Goal: Transaction & Acquisition: Purchase product/service

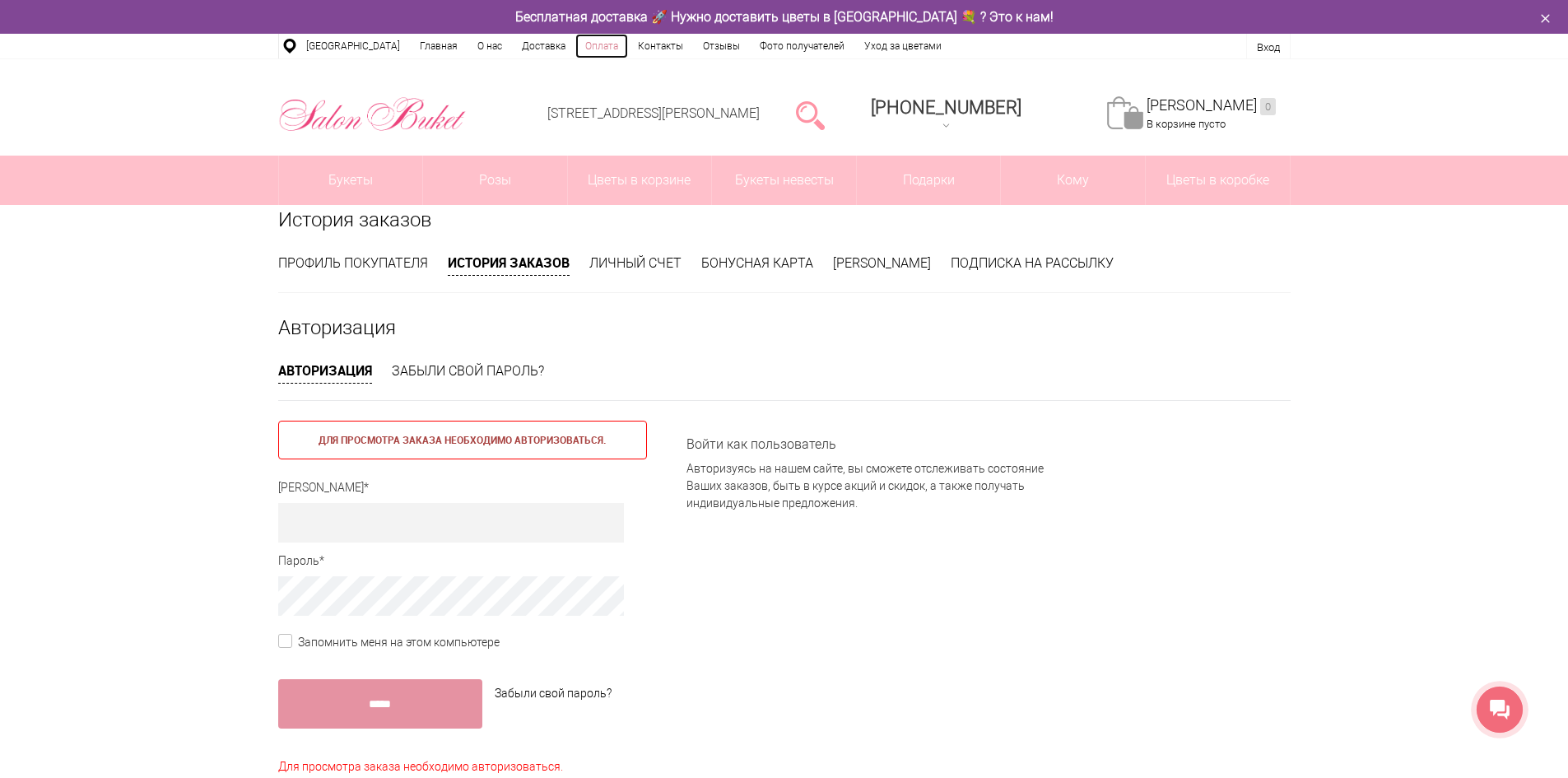
click at [575, 44] on link "Оплата" at bounding box center [601, 45] width 53 height 24
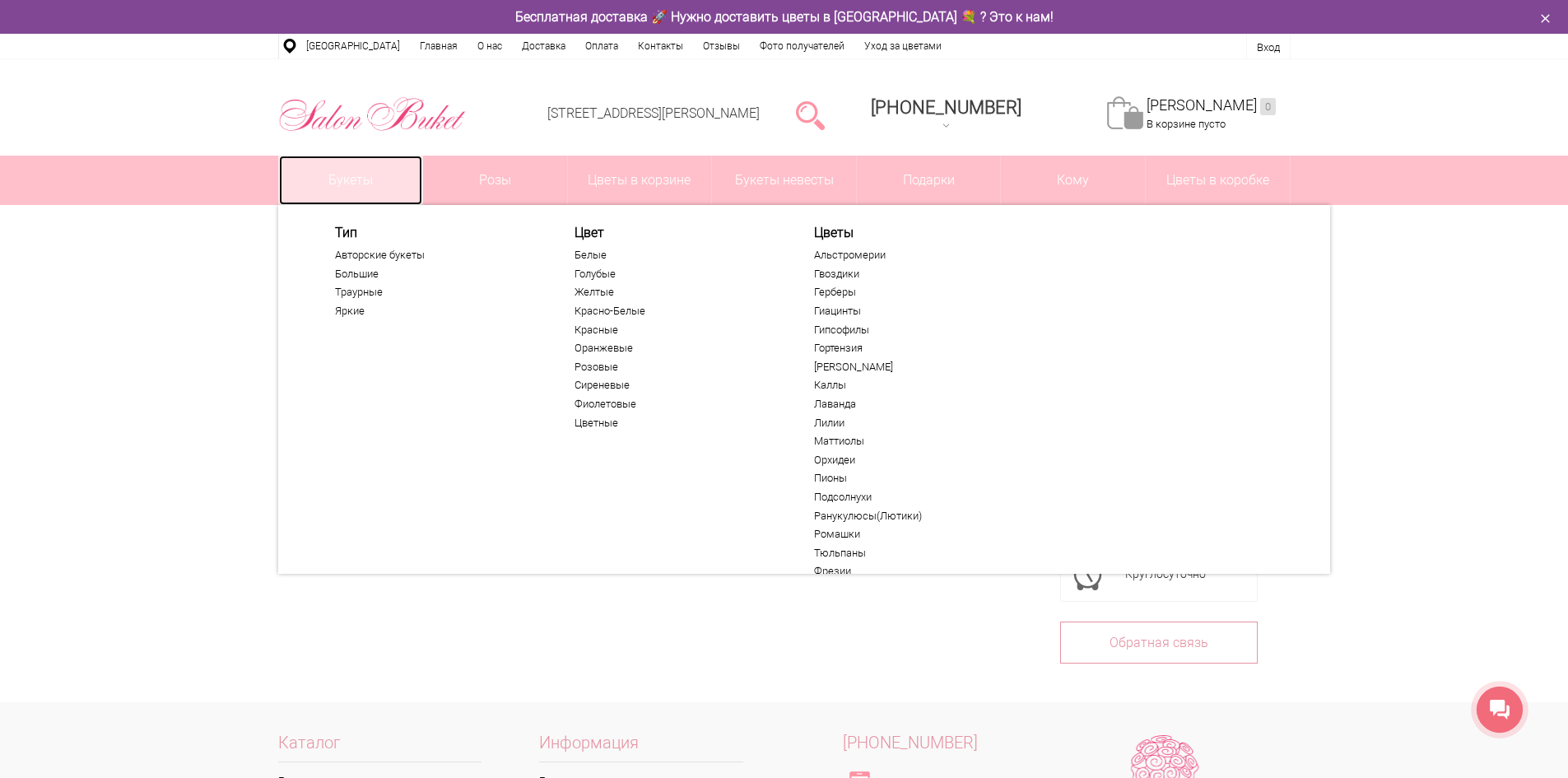
click at [348, 174] on link "Букеты" at bounding box center [351, 180] width 144 height 49
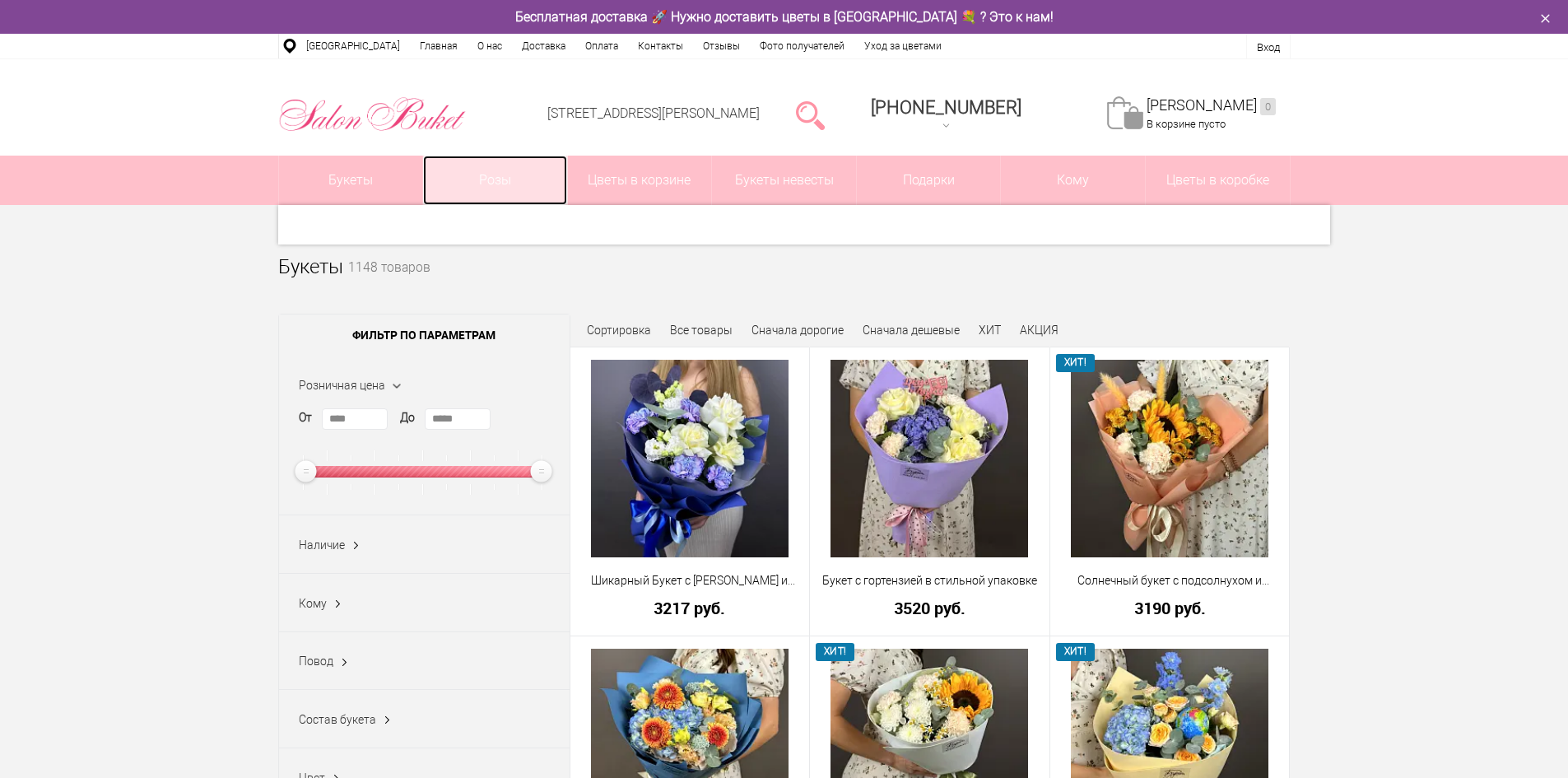
click at [489, 183] on link "Розы" at bounding box center [495, 180] width 144 height 49
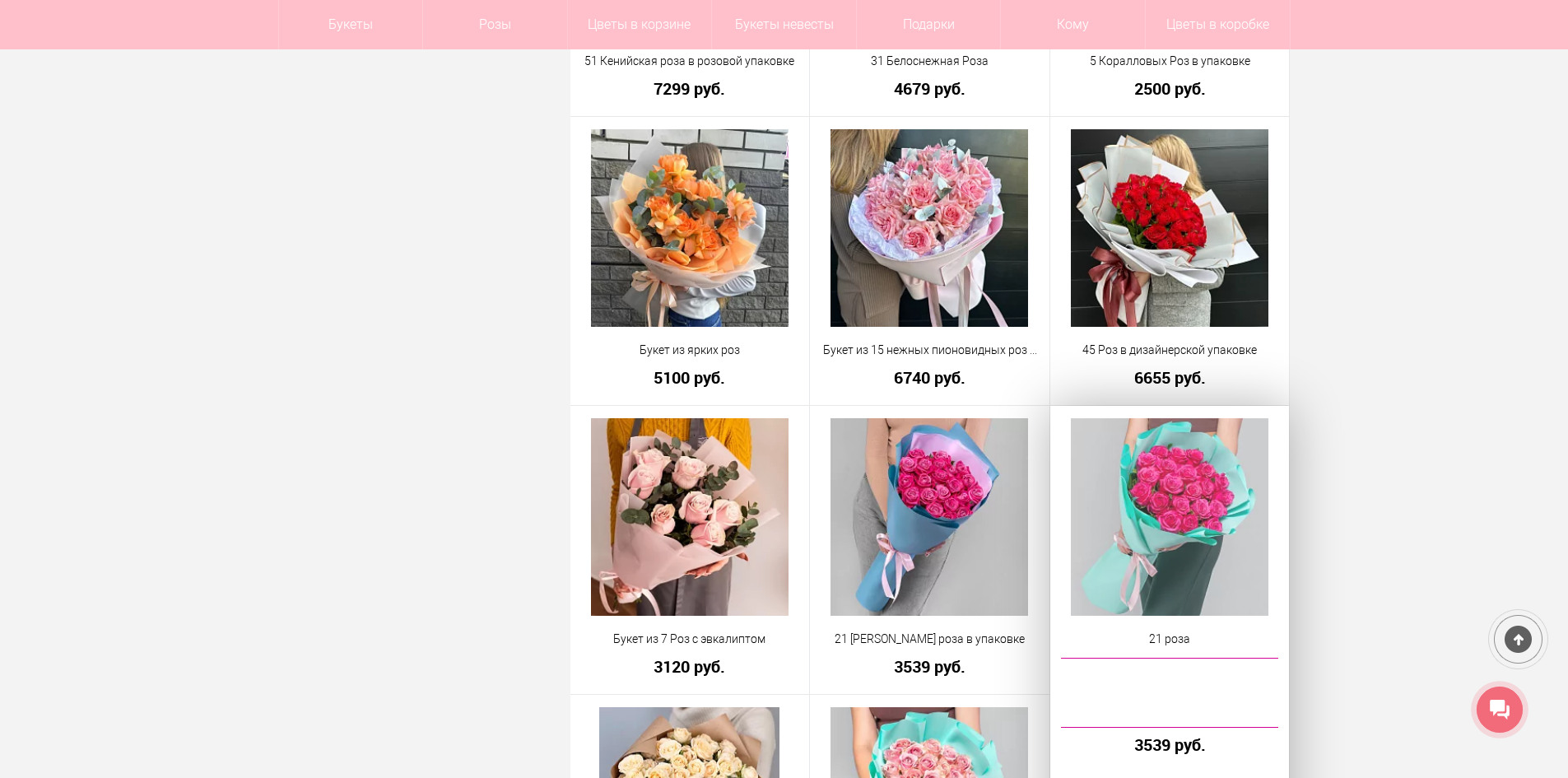
scroll to position [1729, 0]
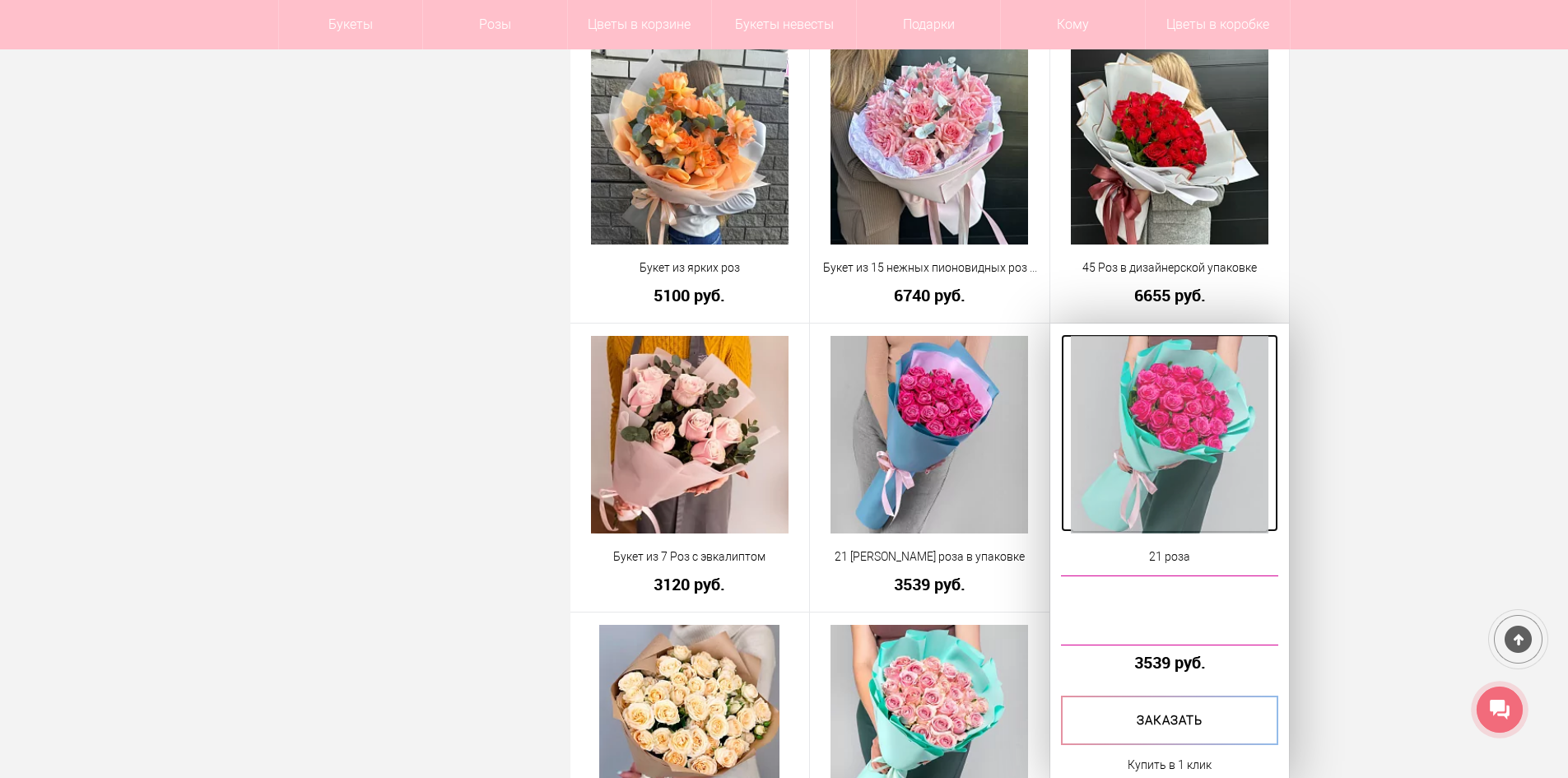
click at [1234, 399] on img at bounding box center [1170, 435] width 198 height 198
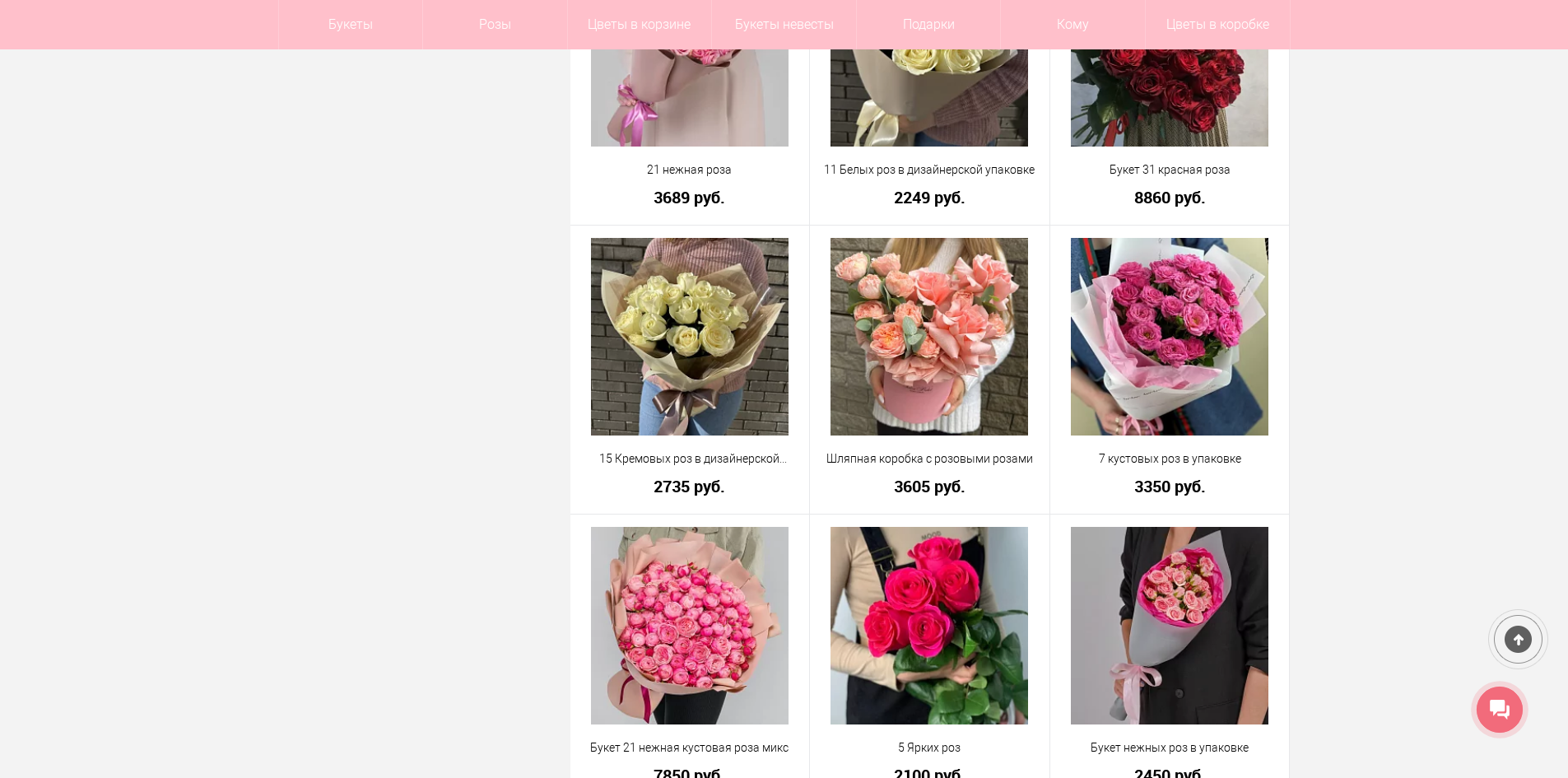
scroll to position [3836, 0]
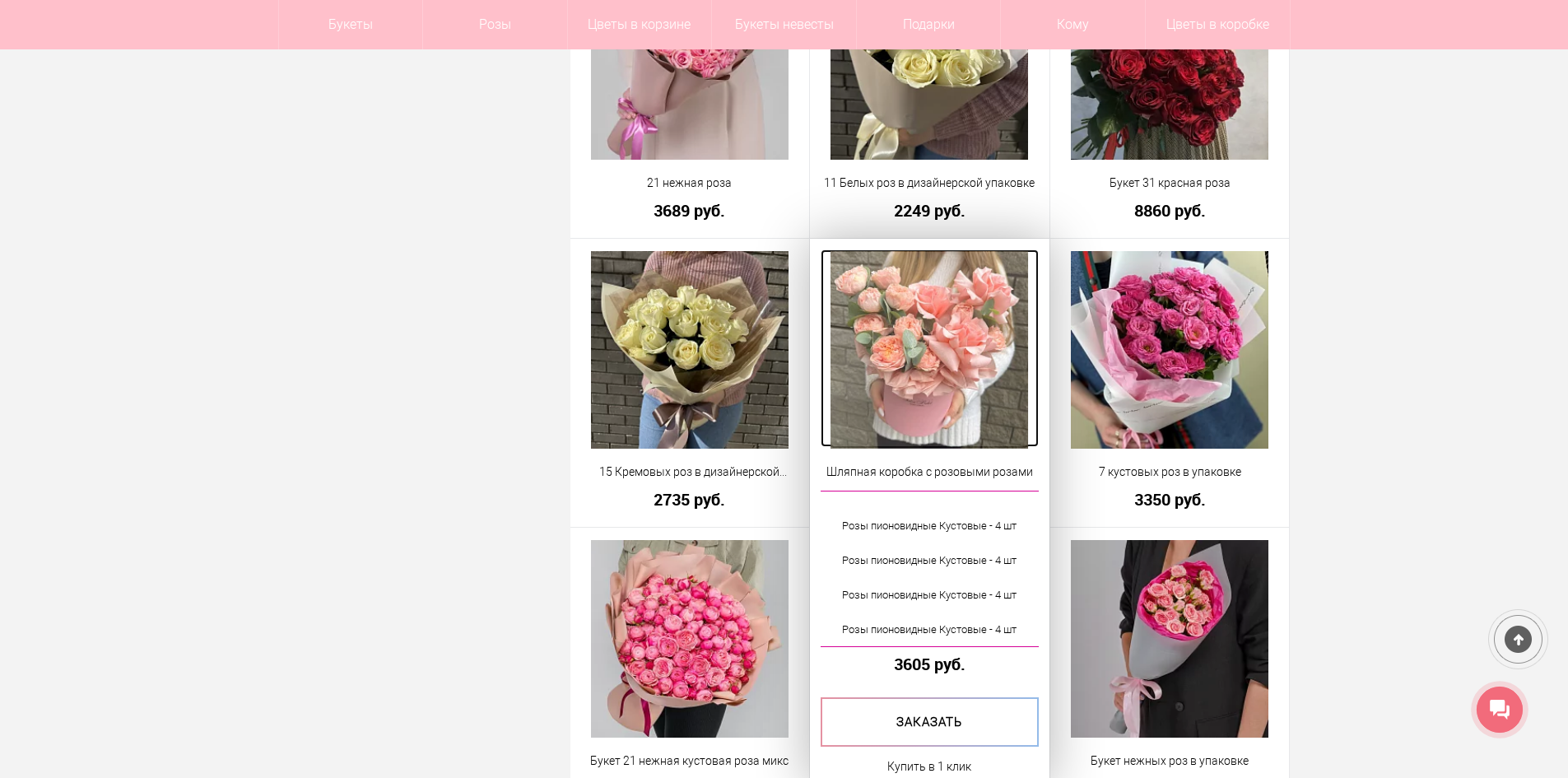
click at [968, 345] on img at bounding box center [929, 350] width 198 height 198
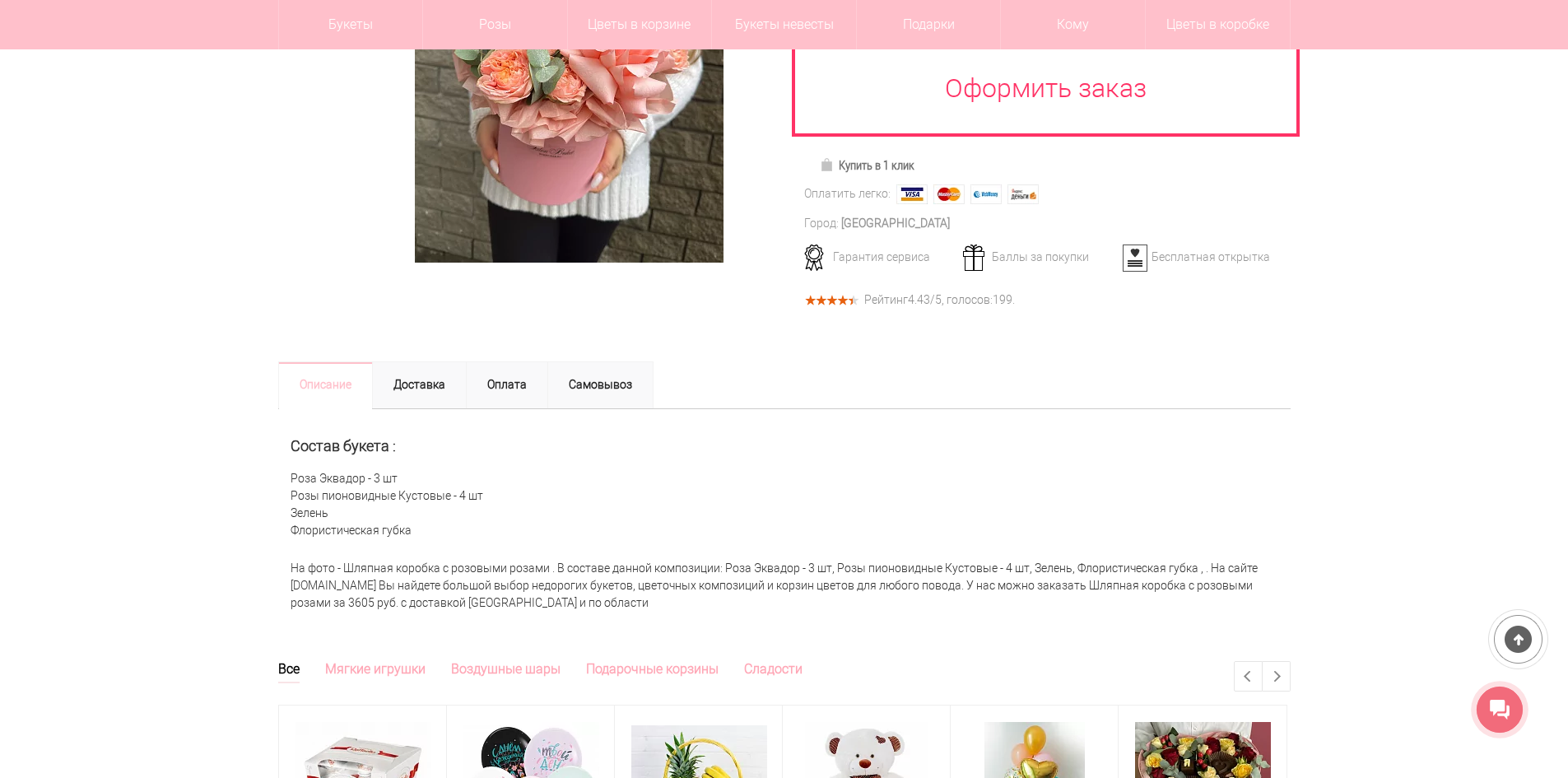
scroll to position [412, 0]
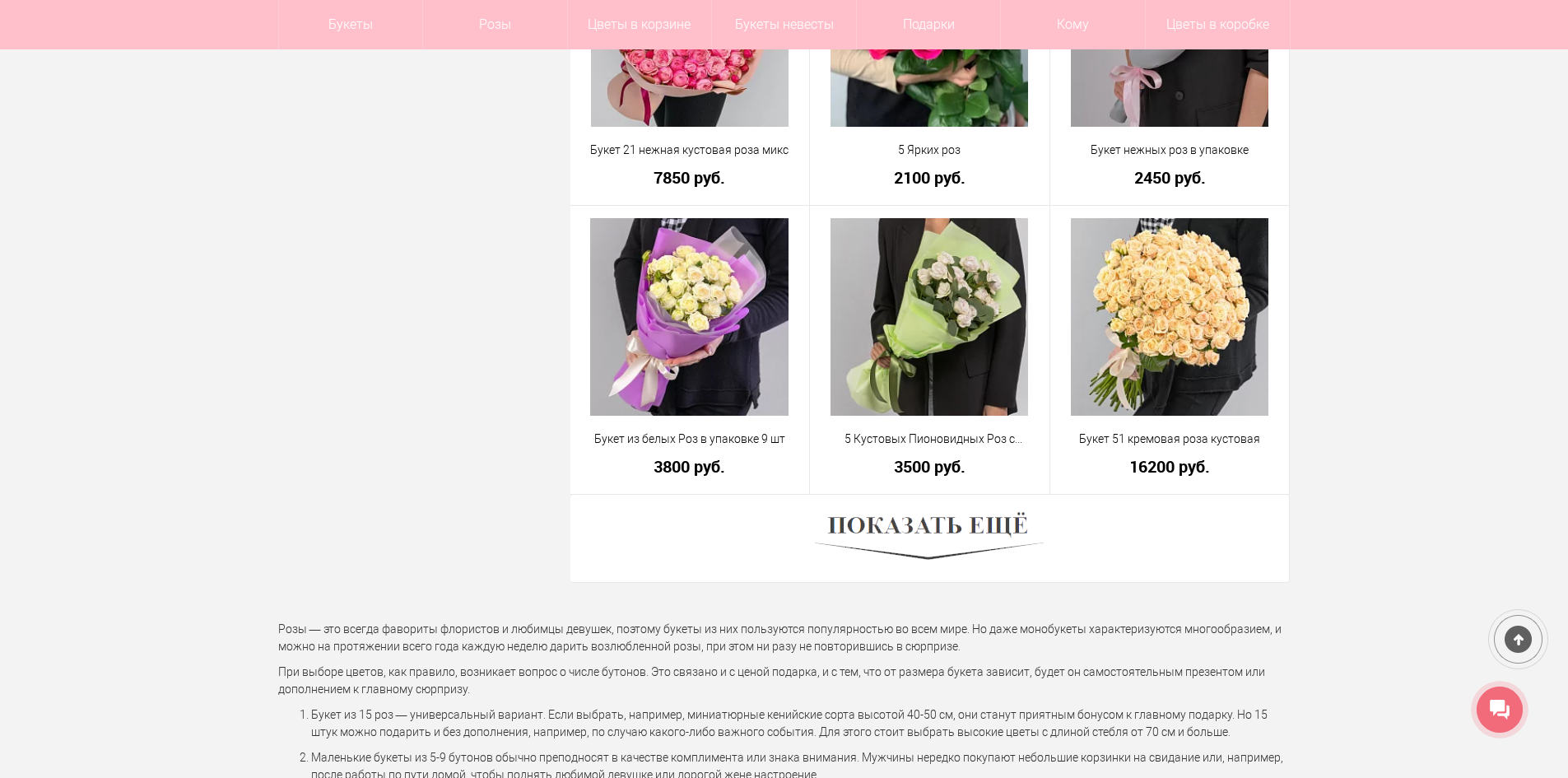
scroll to position [4462, 0]
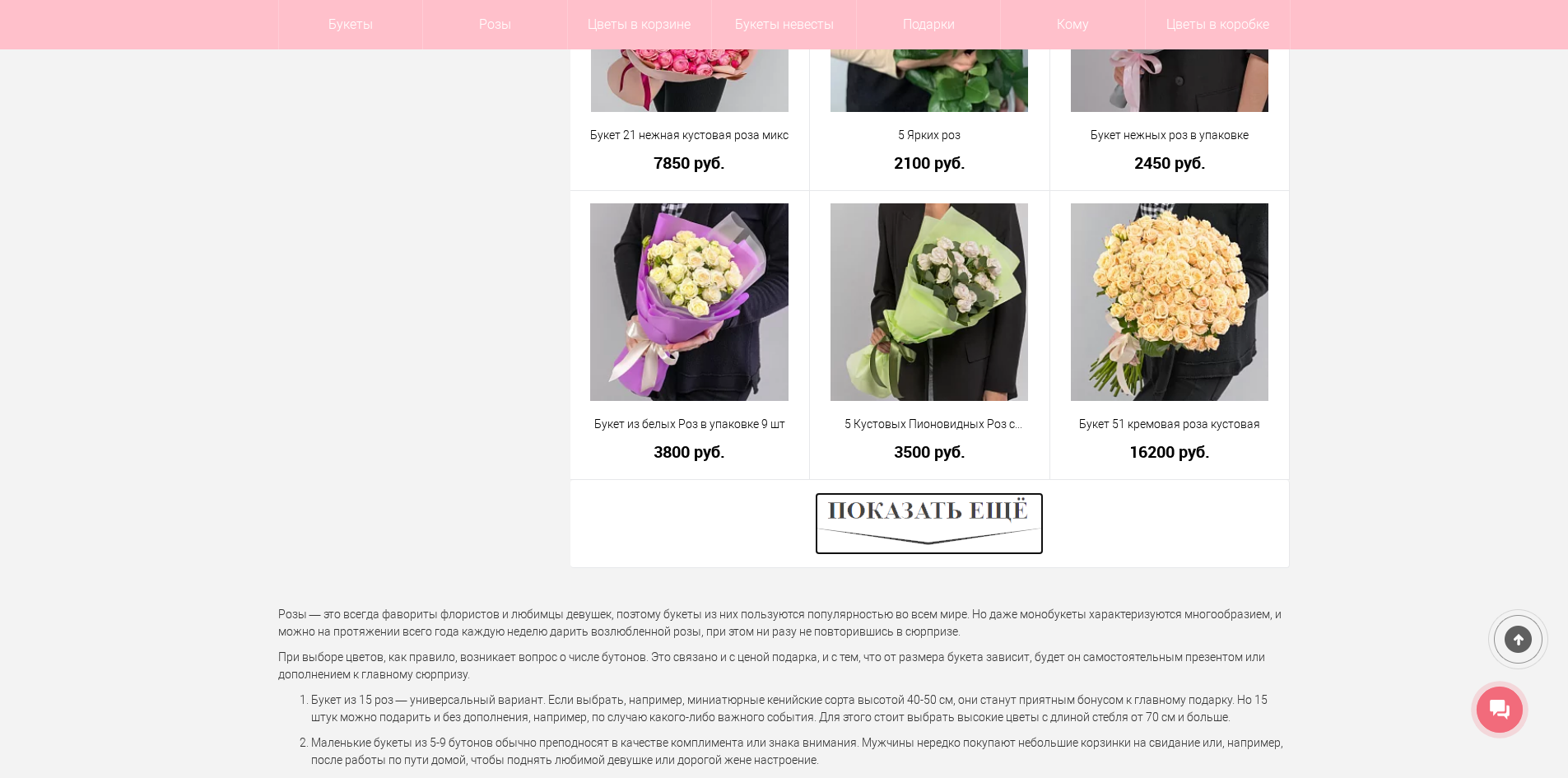
click at [988, 514] on img at bounding box center [929, 523] width 229 height 63
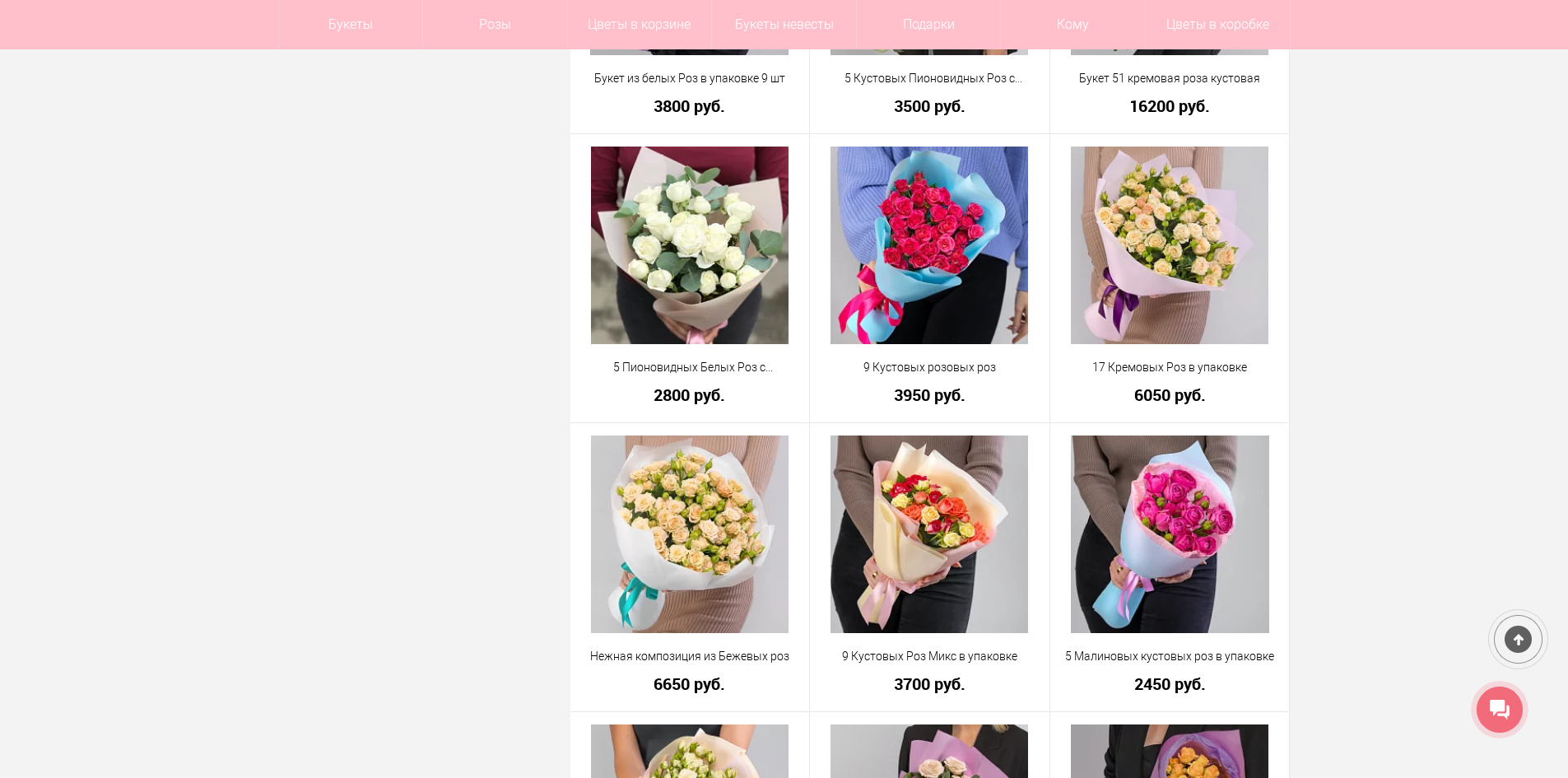
scroll to position [4873, 0]
